Goal: Information Seeking & Learning: Learn about a topic

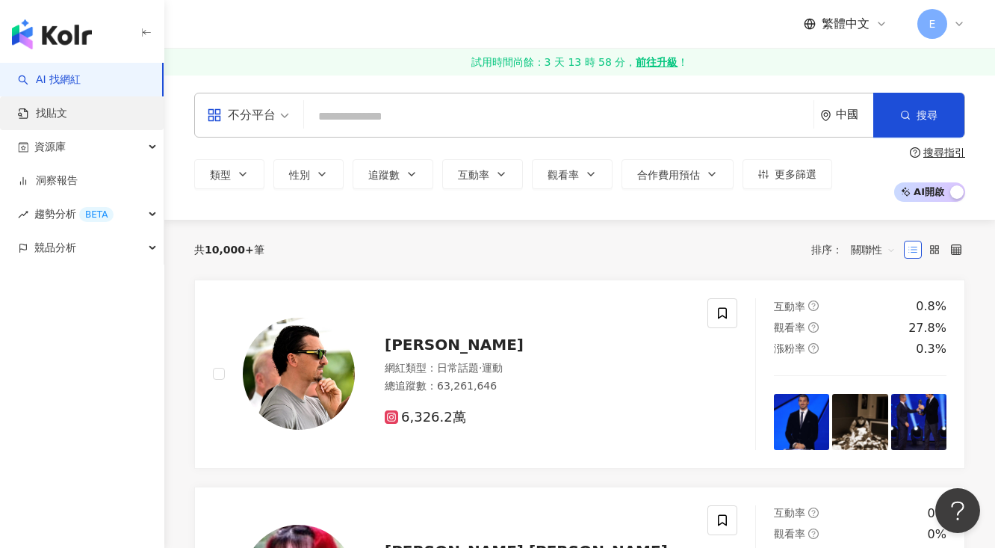
click at [67, 121] on link "找貼文" at bounding box center [42, 113] width 49 height 15
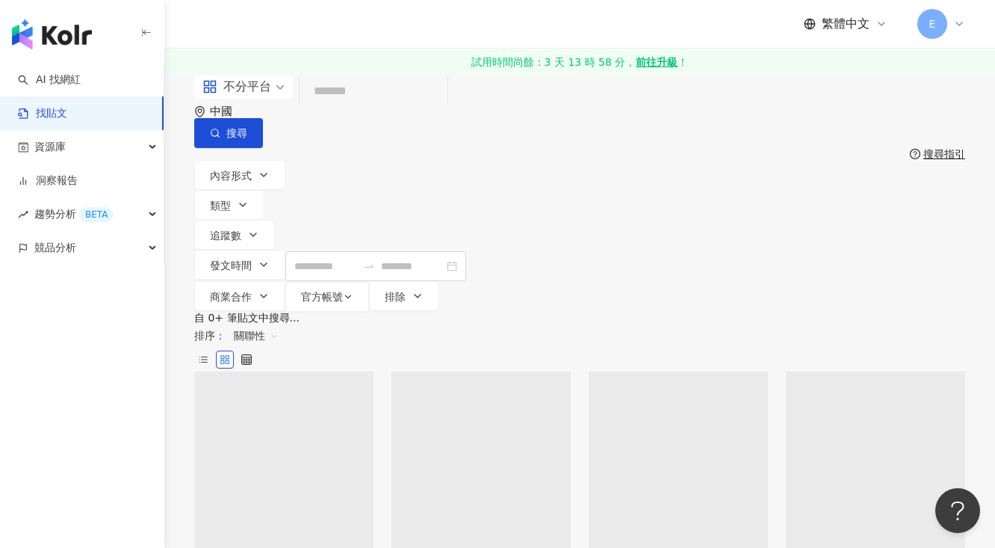
click at [67, 117] on link "找貼文" at bounding box center [42, 113] width 49 height 15
click at [343, 108] on input "search" at bounding box center [374, 91] width 136 height 32
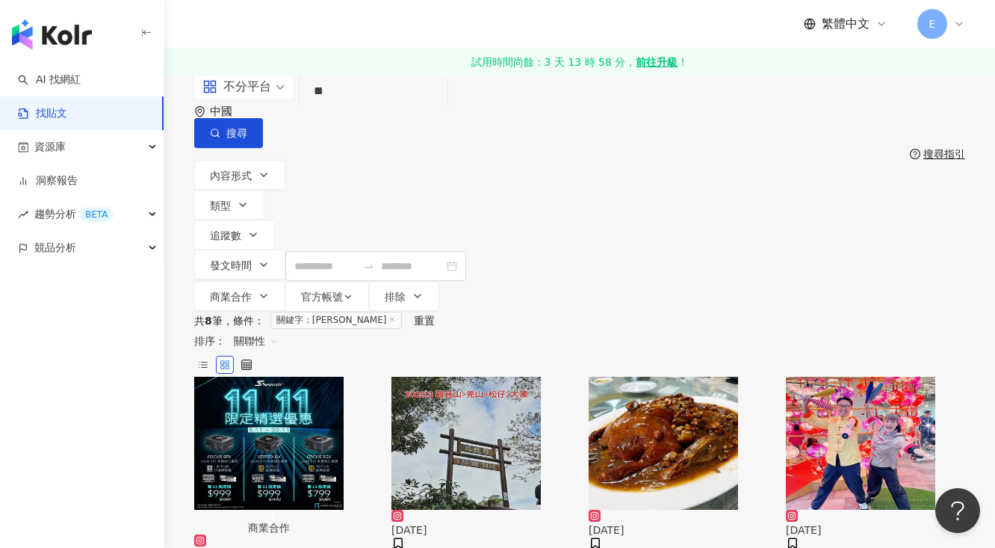
type input "**"
click at [247, 117] on div "中國" at bounding box center [228, 111] width 37 height 13
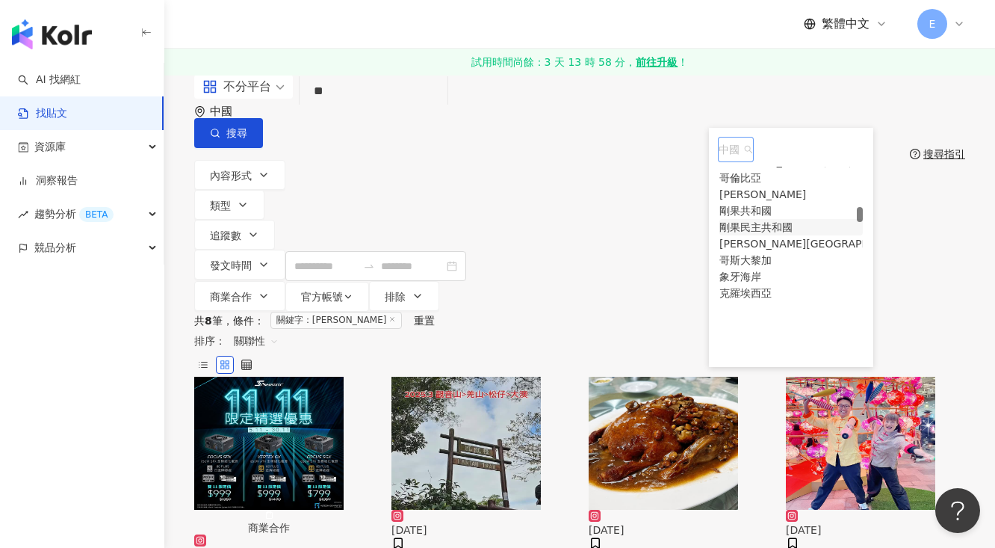
scroll to position [1650, 0]
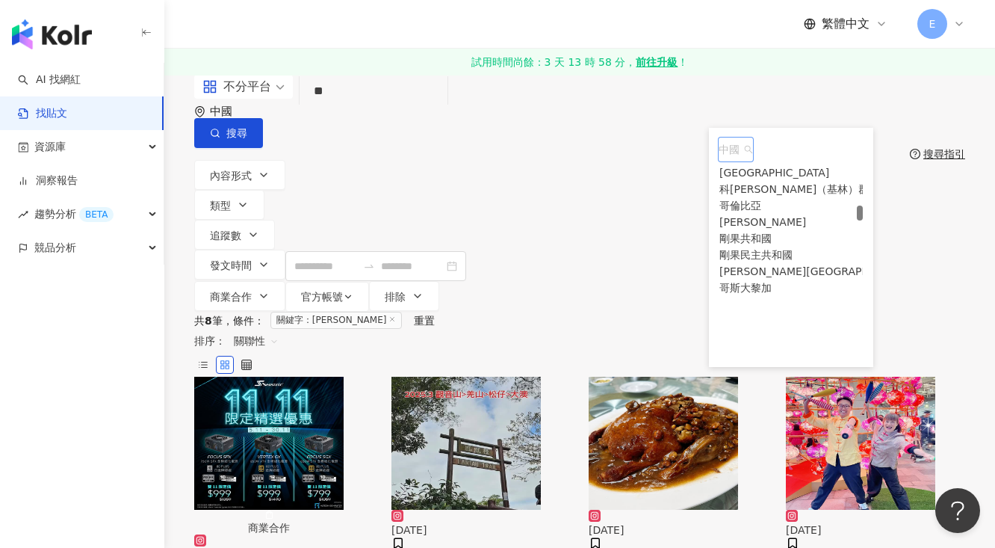
click at [753, 161] on span "中國" at bounding box center [736, 149] width 34 height 24
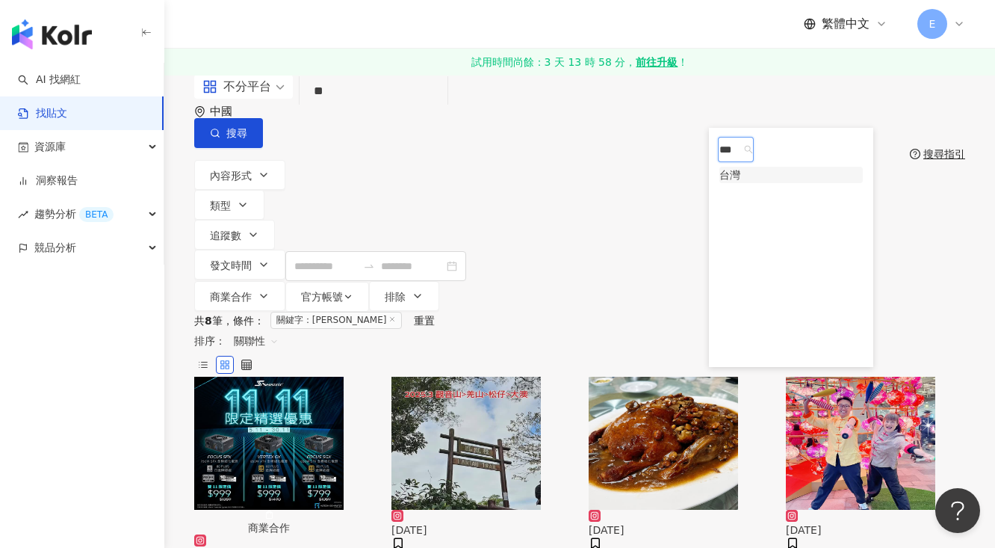
type input "**"
click at [740, 183] on div "台灣" at bounding box center [729, 175] width 21 height 16
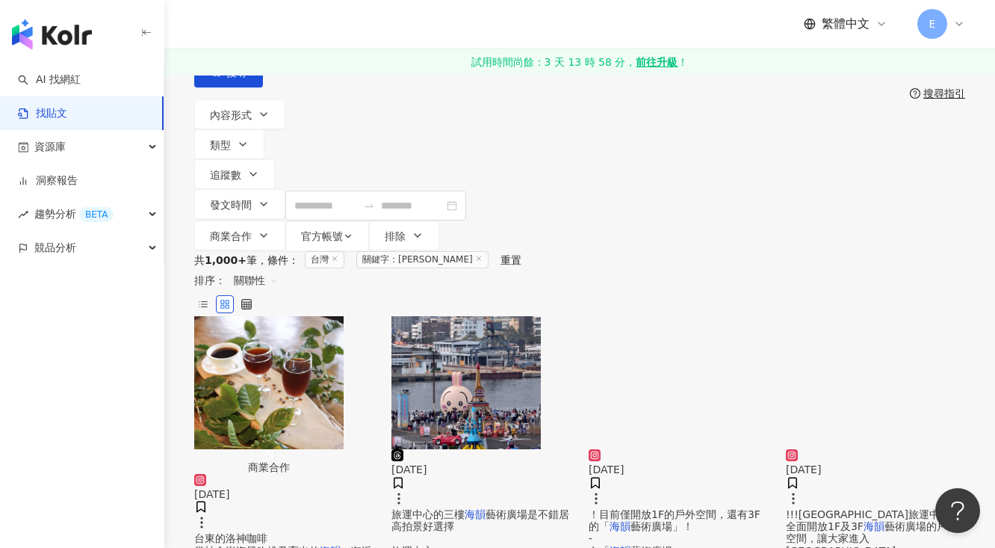
scroll to position [127, 0]
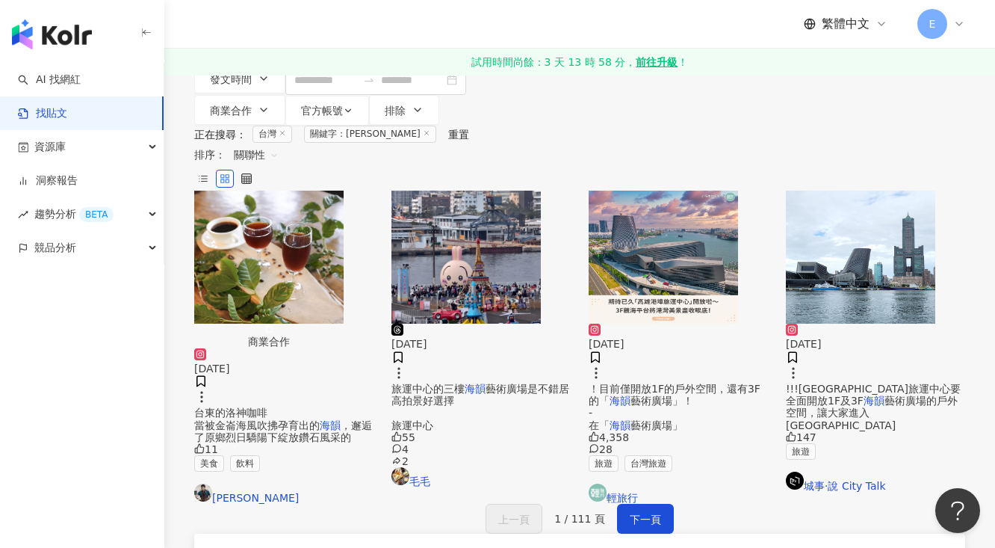
scroll to position [217, 0]
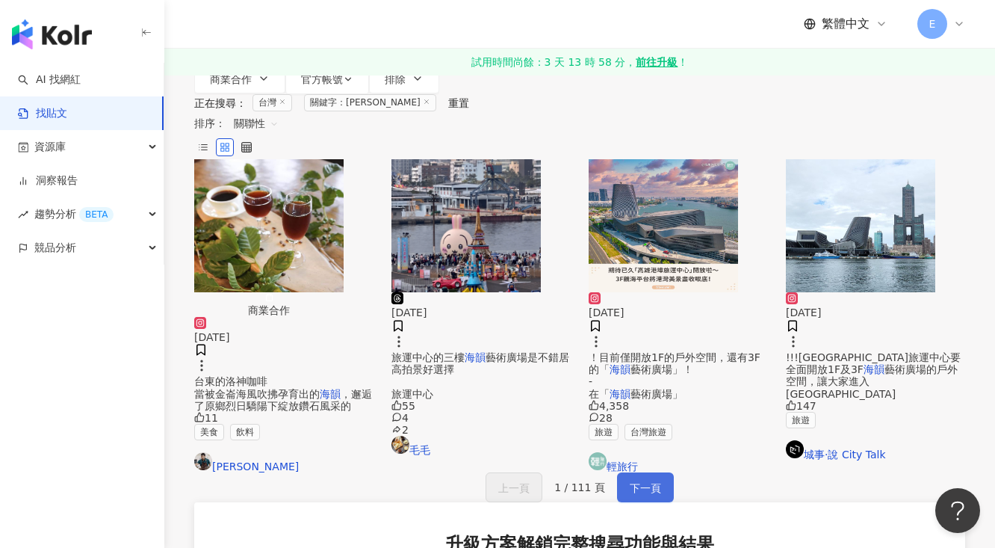
click at [654, 479] on span "下一頁" at bounding box center [645, 488] width 31 height 18
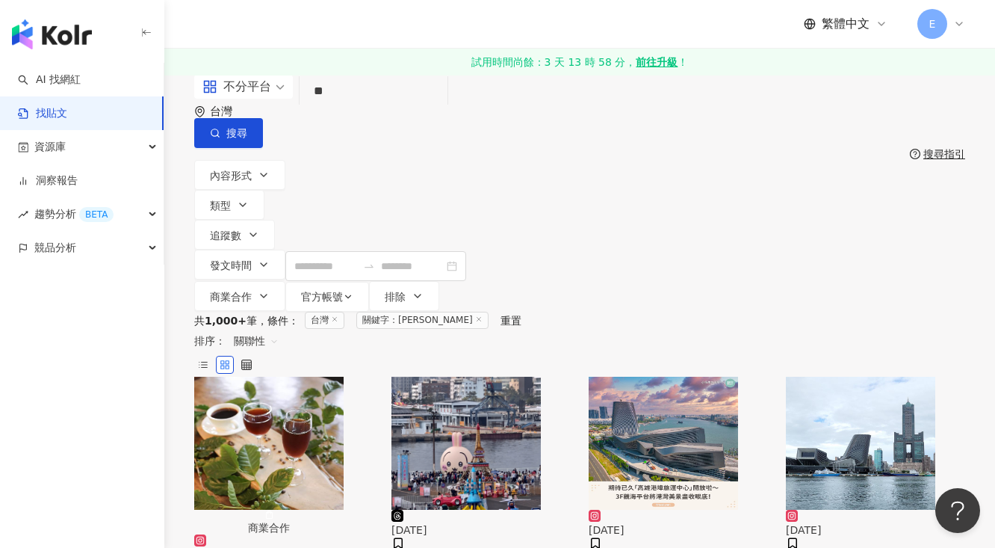
scroll to position [0, 0]
click at [247, 111] on div "台灣" at bounding box center [228, 111] width 37 height 13
click at [753, 161] on span "台灣" at bounding box center [736, 149] width 34 height 24
type input "**"
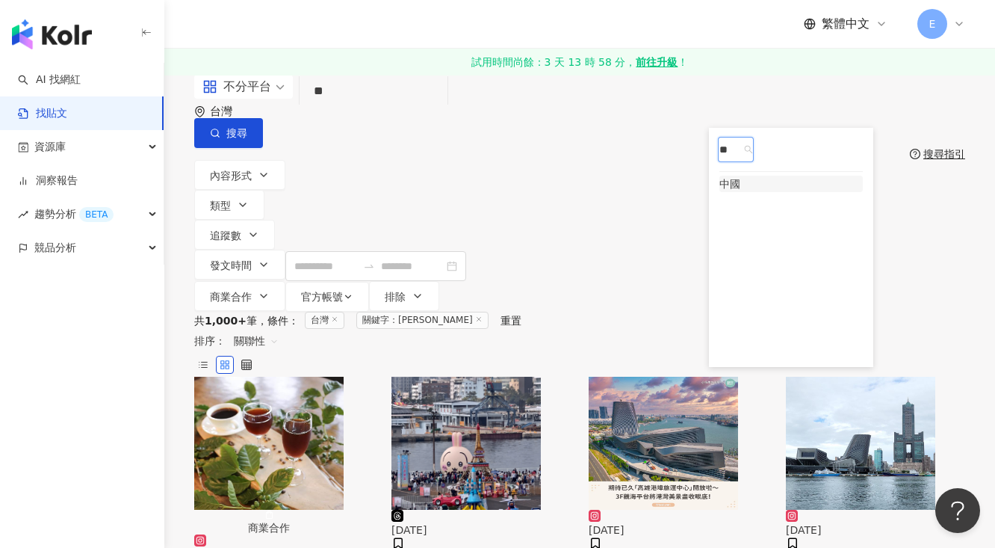
click at [738, 192] on div "中國" at bounding box center [729, 184] width 21 height 16
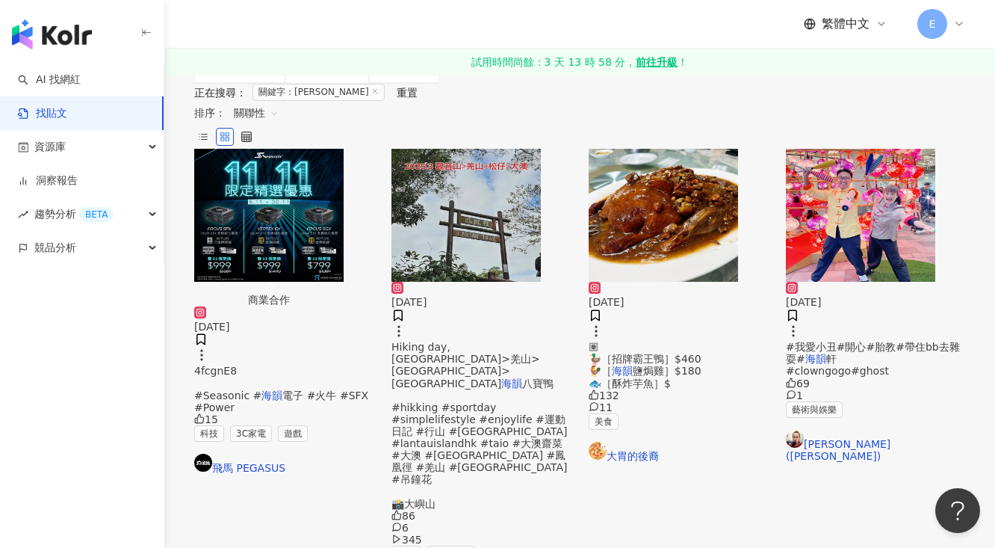
scroll to position [239, 0]
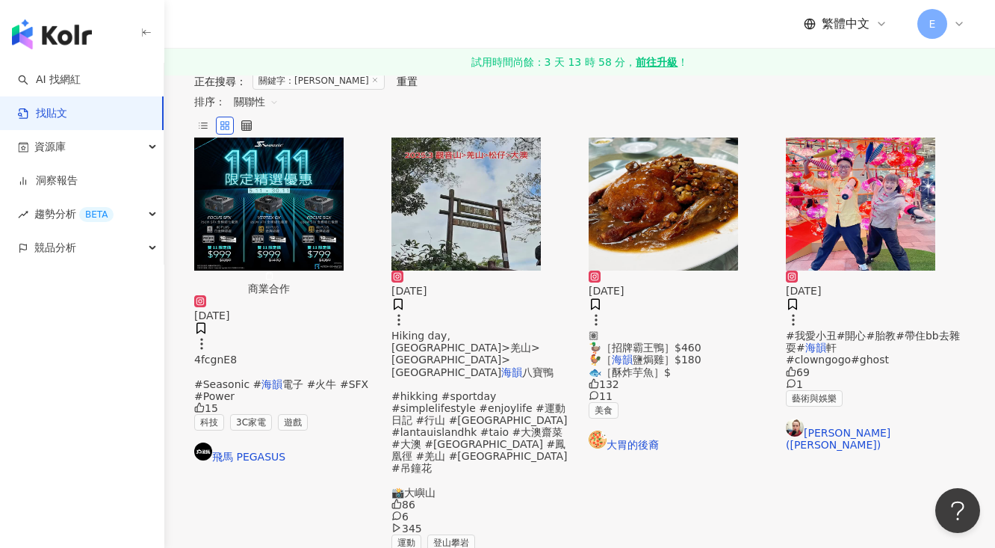
click at [261, 353] on span "4fcgnE8 #Seasonic #" at bounding box center [227, 371] width 67 height 36
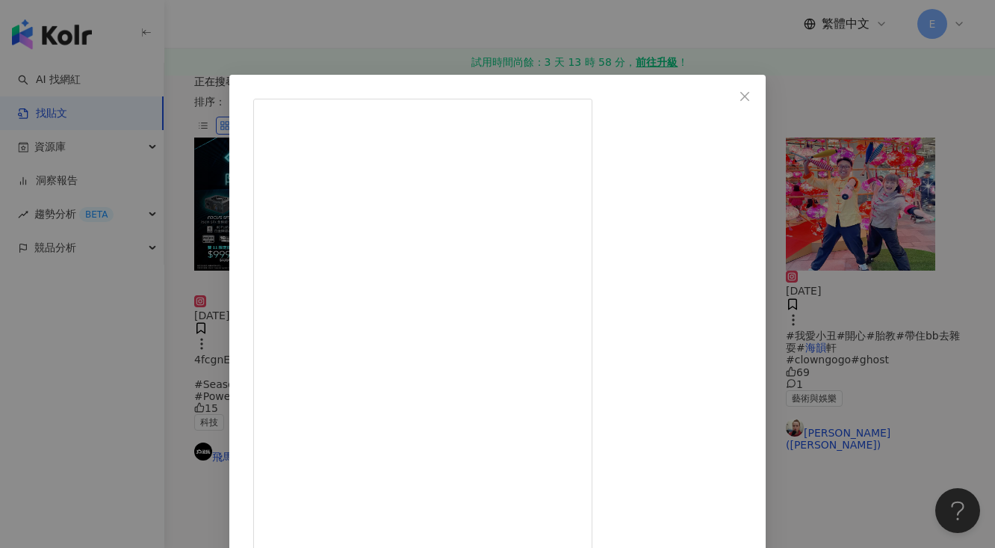
click at [589, 45] on div "飛馬 PEGASUS [DATE] 【🐮Seasonic雙11限定精選優惠🐮】 Seasonic火牛出左雙11限定精選優惠！Seasonic出名穩定好用，唔單…" at bounding box center [497, 274] width 995 height 548
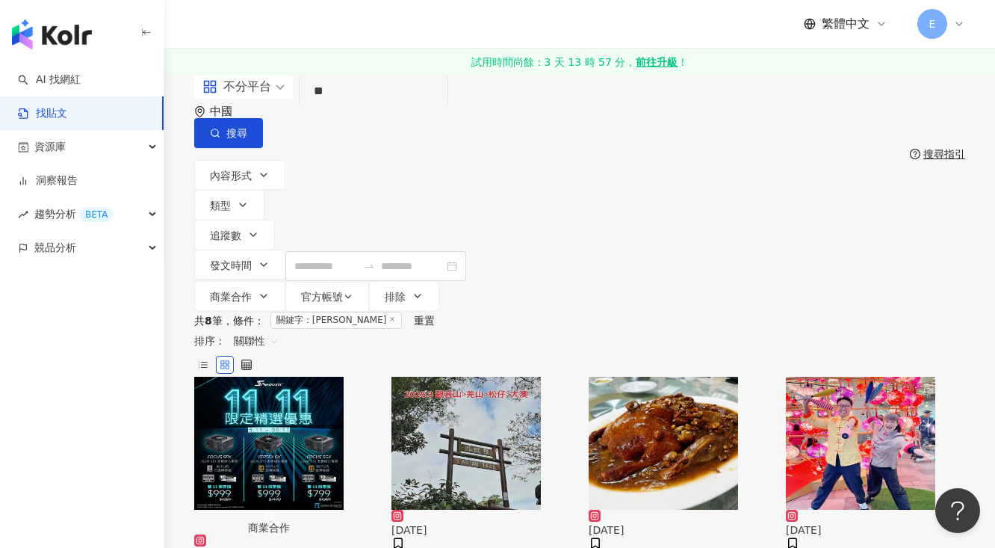
scroll to position [0, 0]
drag, startPoint x: 354, startPoint y: 114, endPoint x: 247, endPoint y: 114, distance: 107.6
click at [247, 114] on div "不分平台 海韻 ** 中國 搜尋" at bounding box center [579, 111] width 771 height 73
type input "*"
type input "********"
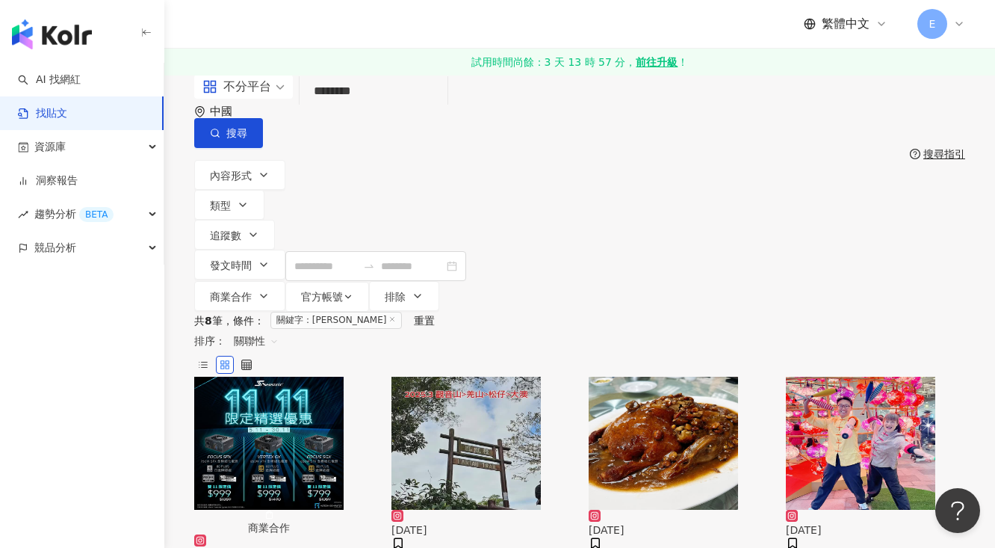
click at [849, 118] on div "中國" at bounding box center [579, 111] width 771 height 13
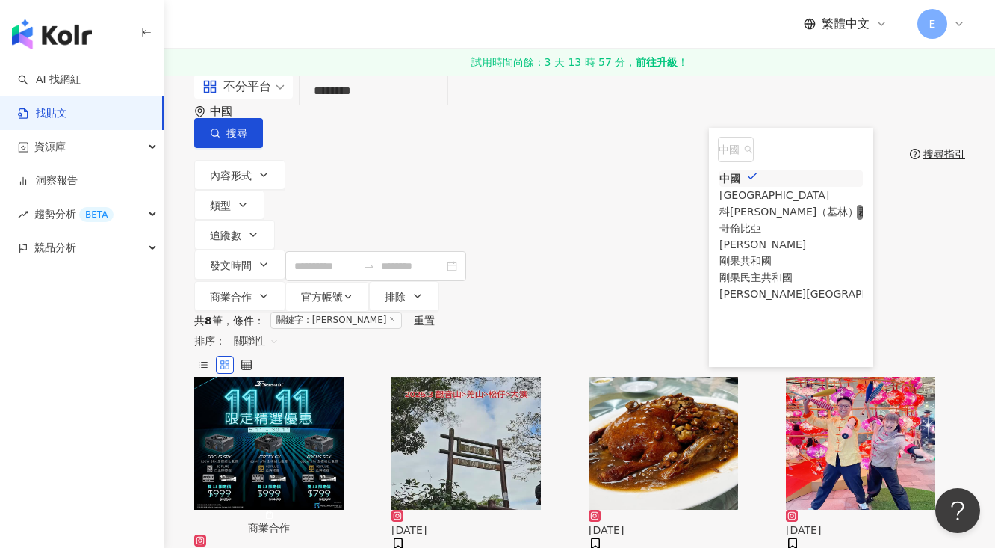
scroll to position [1617, 0]
click at [753, 161] on span "中國" at bounding box center [736, 149] width 34 height 24
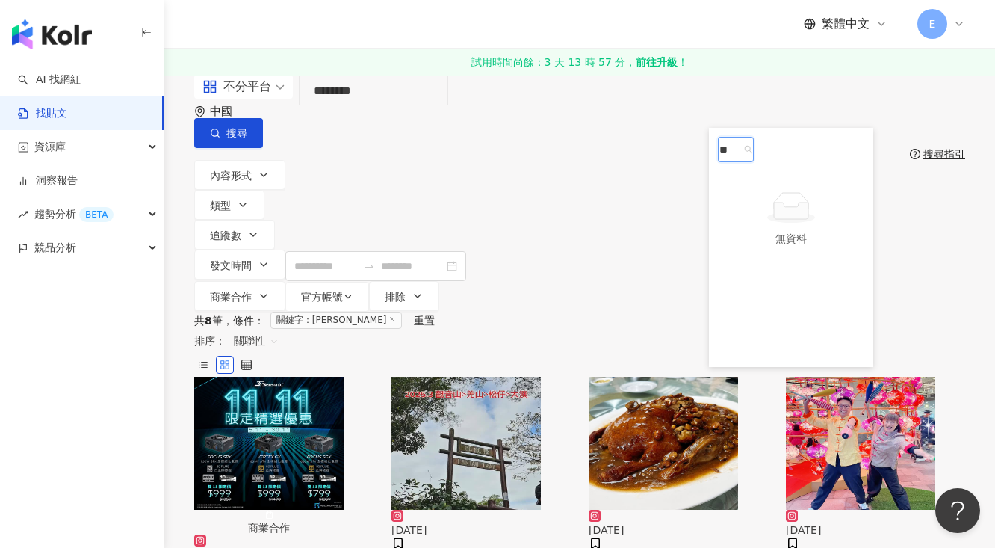
type input "*"
type input "**"
click at [740, 183] on div "台灣" at bounding box center [729, 175] width 21 height 16
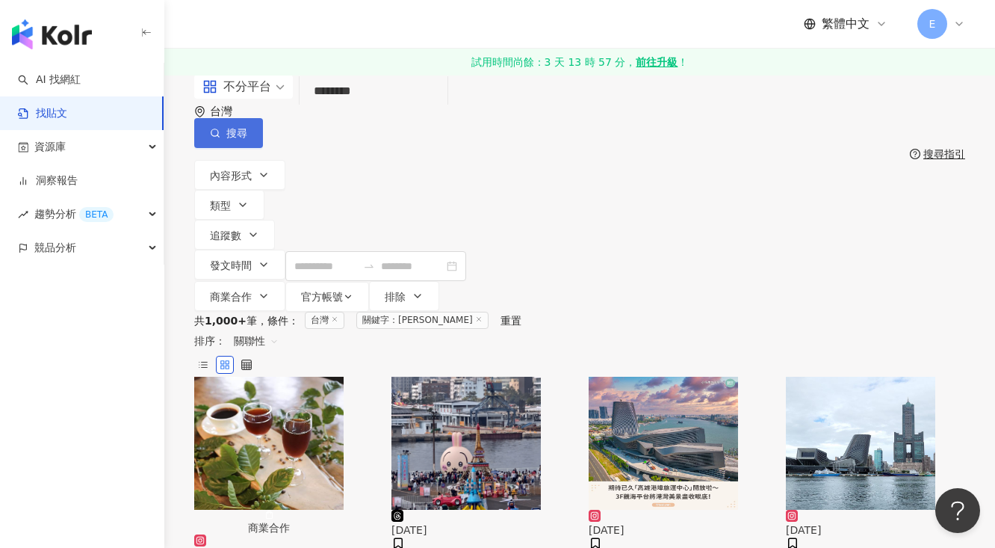
click at [263, 121] on button "搜尋" at bounding box center [228, 133] width 69 height 30
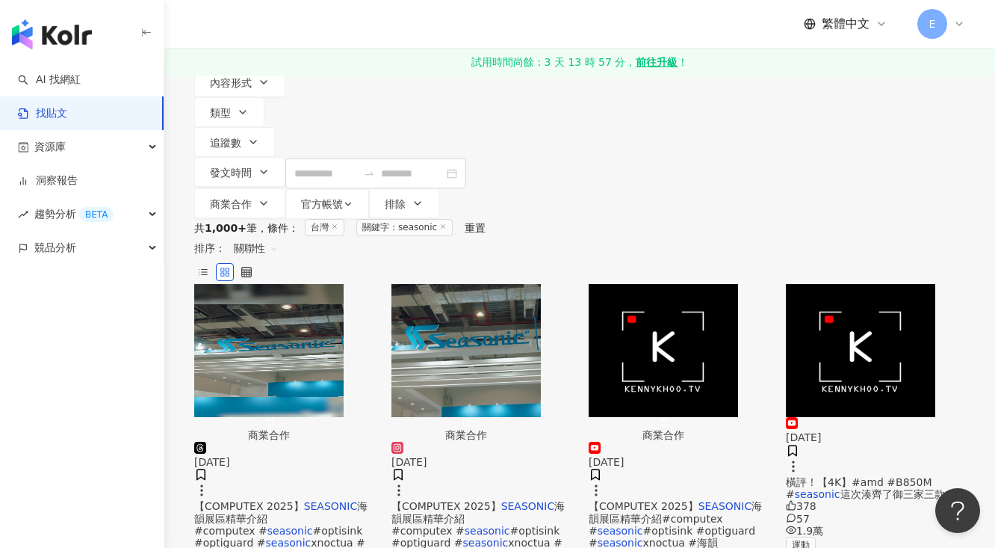
scroll to position [126, 0]
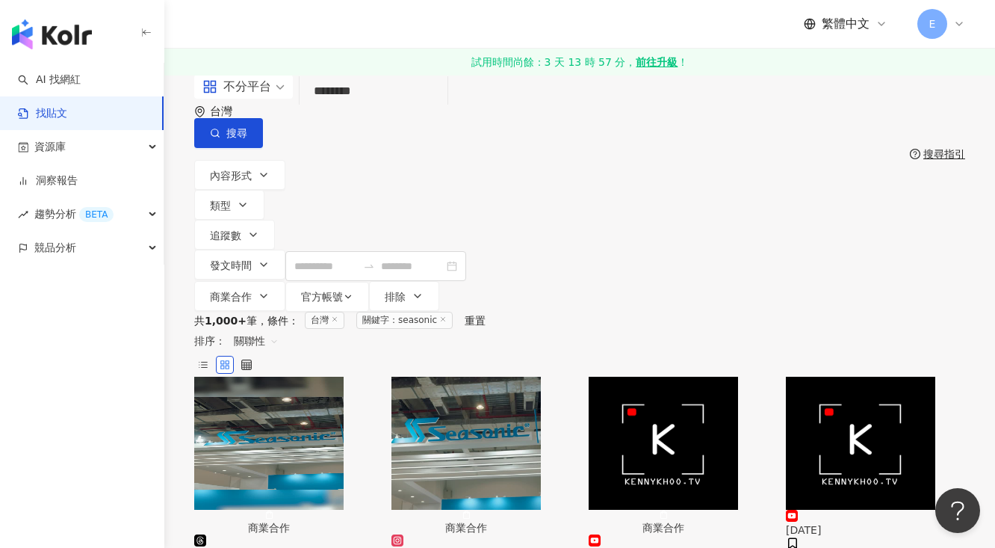
scroll to position [0, 0]
click at [253, 182] on button "內容形式" at bounding box center [239, 175] width 91 height 30
click at [266, 217] on span "貼文" at bounding box center [282, 208] width 33 height 16
click at [249, 199] on icon "button" at bounding box center [243, 205] width 12 height 12
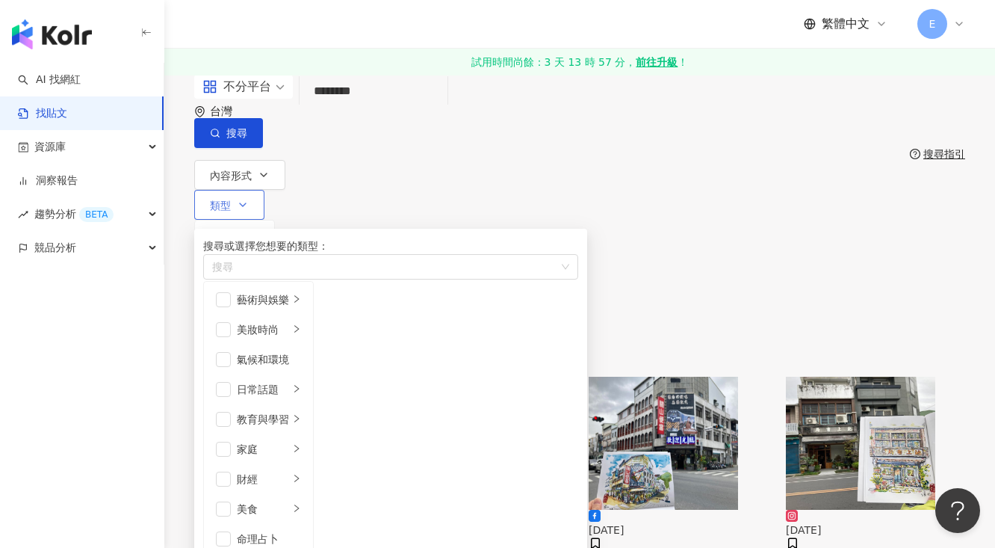
click at [249, 199] on icon "button" at bounding box center [243, 205] width 12 height 12
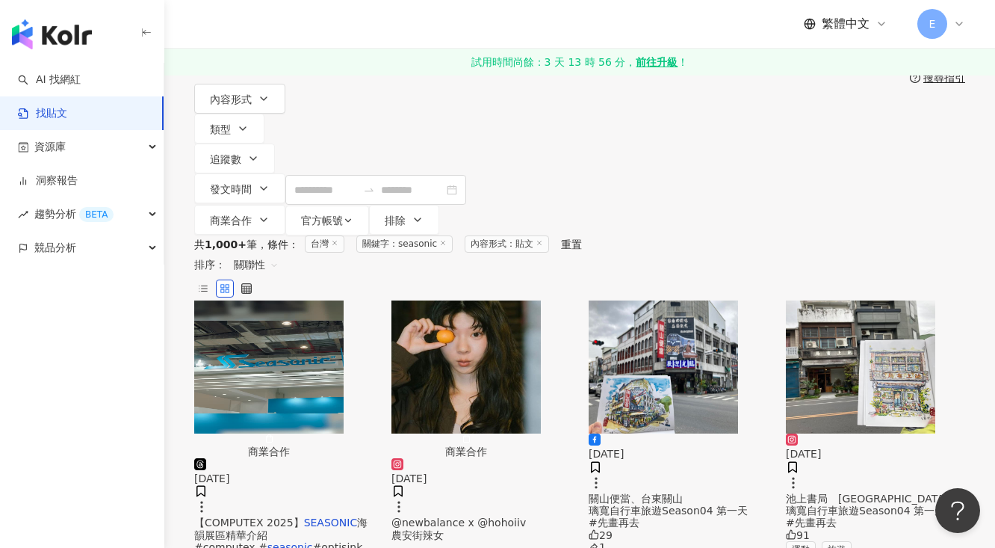
scroll to position [182, 0]
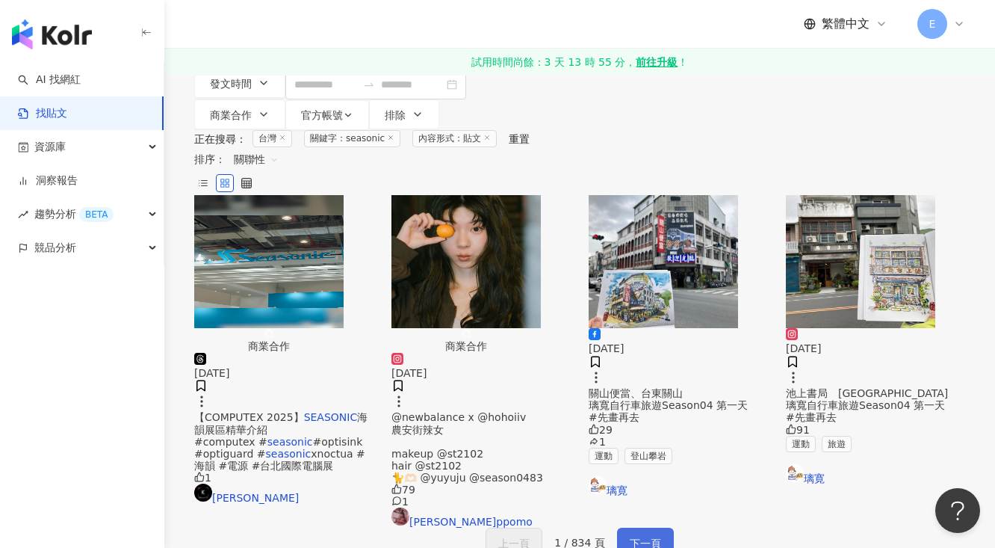
click at [624, 527] on button "下一頁" at bounding box center [645, 542] width 57 height 30
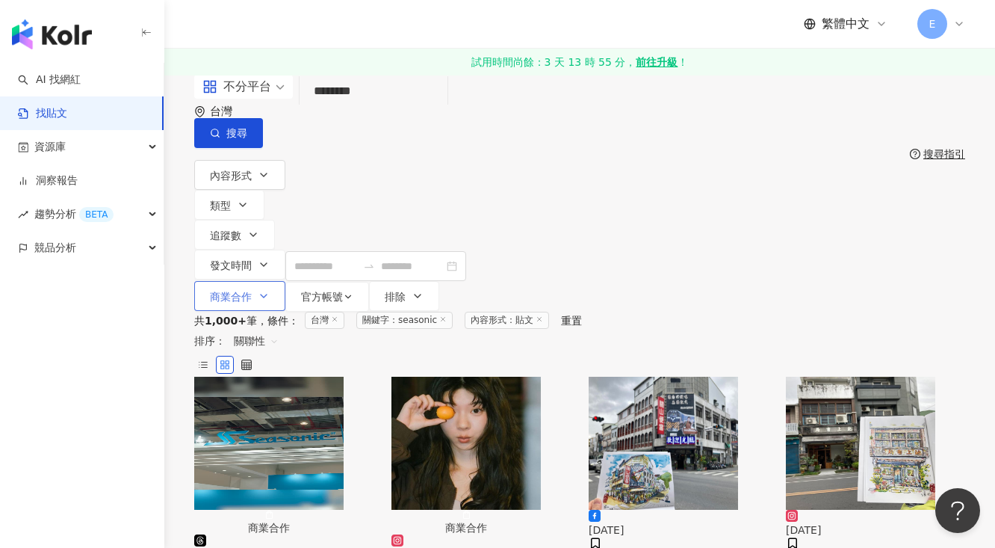
scroll to position [0, 0]
click at [241, 229] on span "追蹤數" at bounding box center [225, 235] width 31 height 12
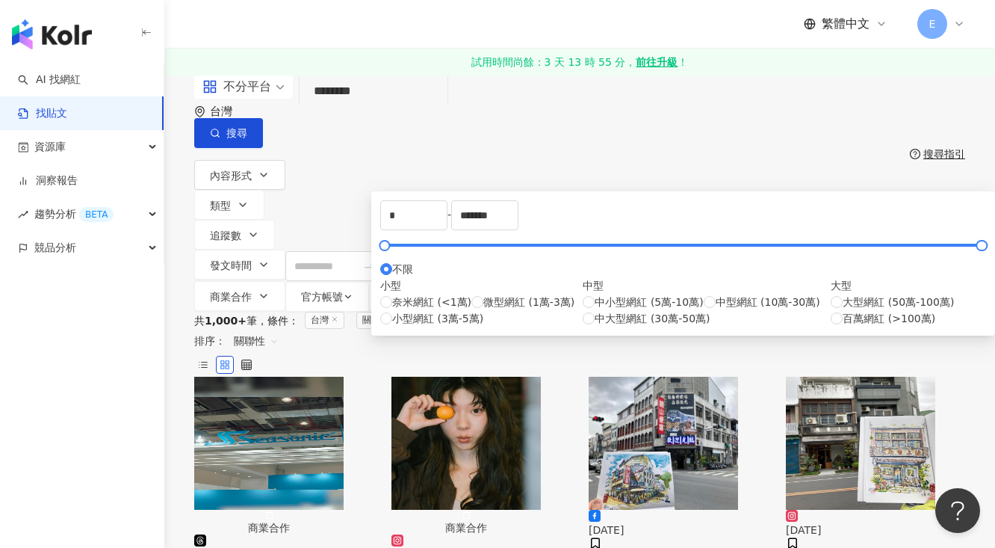
click at [442, 108] on input "********" at bounding box center [374, 91] width 136 height 32
